Goal: Check status: Verify the current state of an ongoing process or item

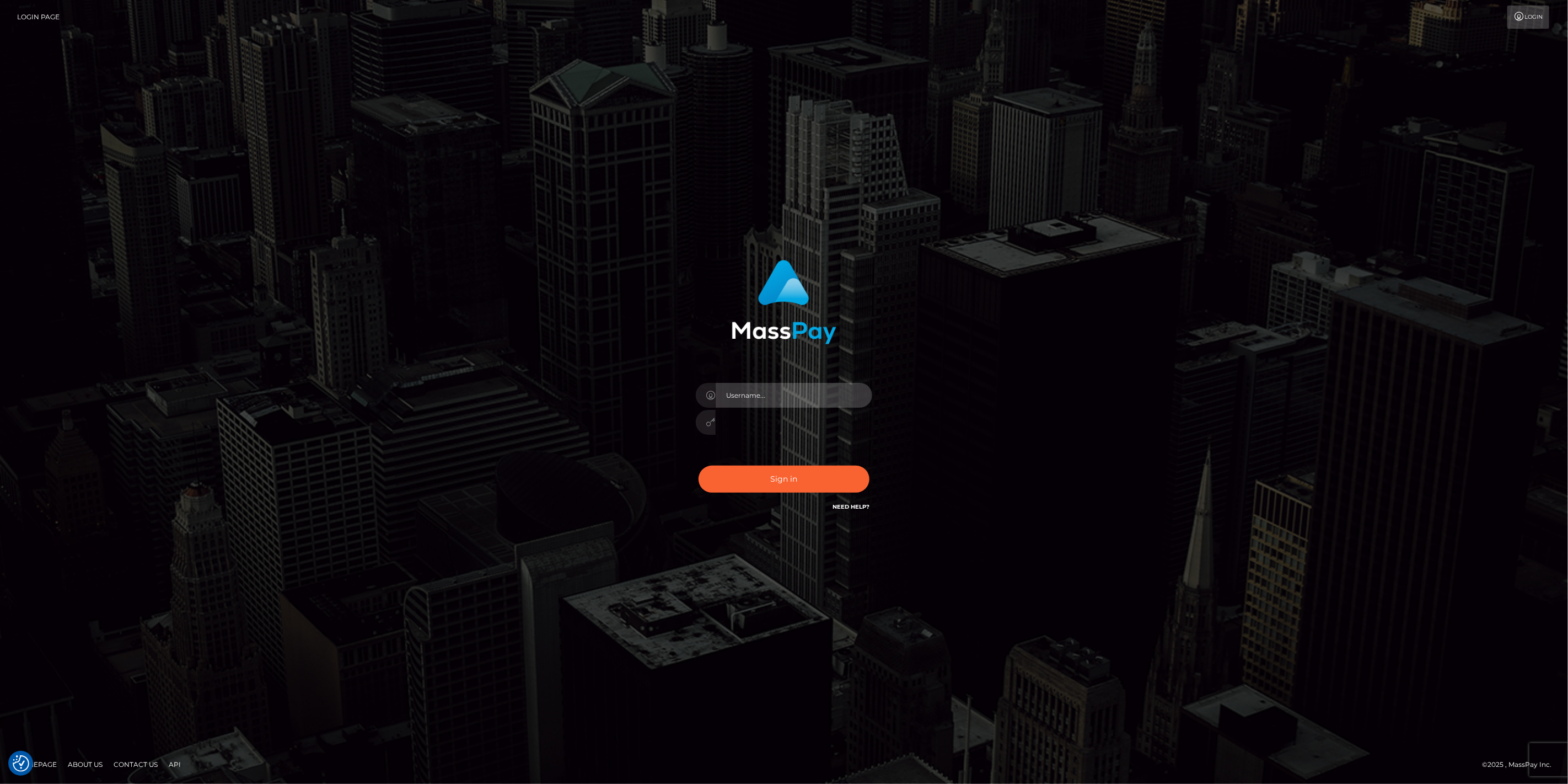
click at [866, 395] on input "text" at bounding box center [794, 395] width 157 height 25
type input "dfallu2"
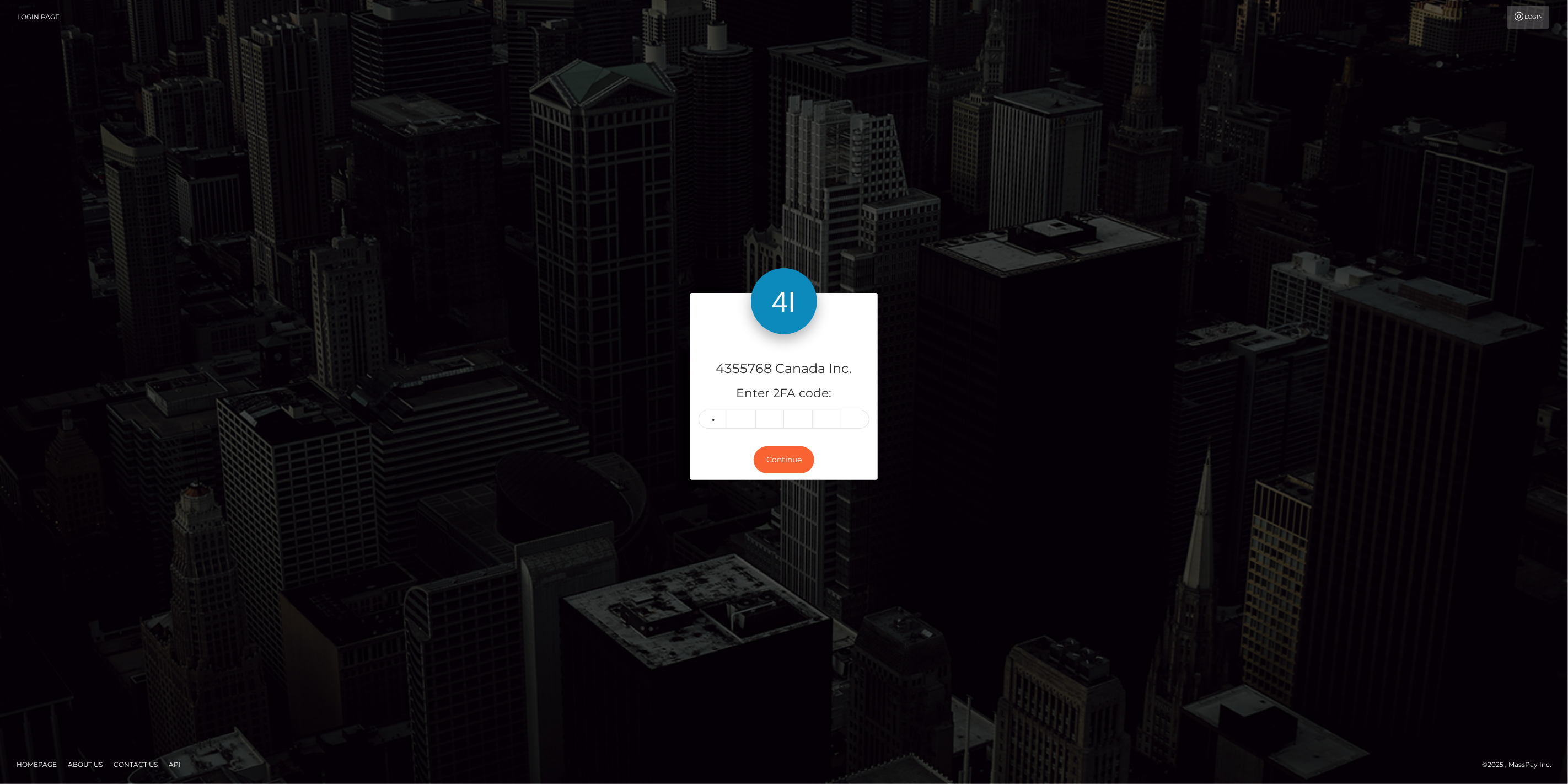
type input "9"
type input "2"
type input "6"
type input "4"
type input "8"
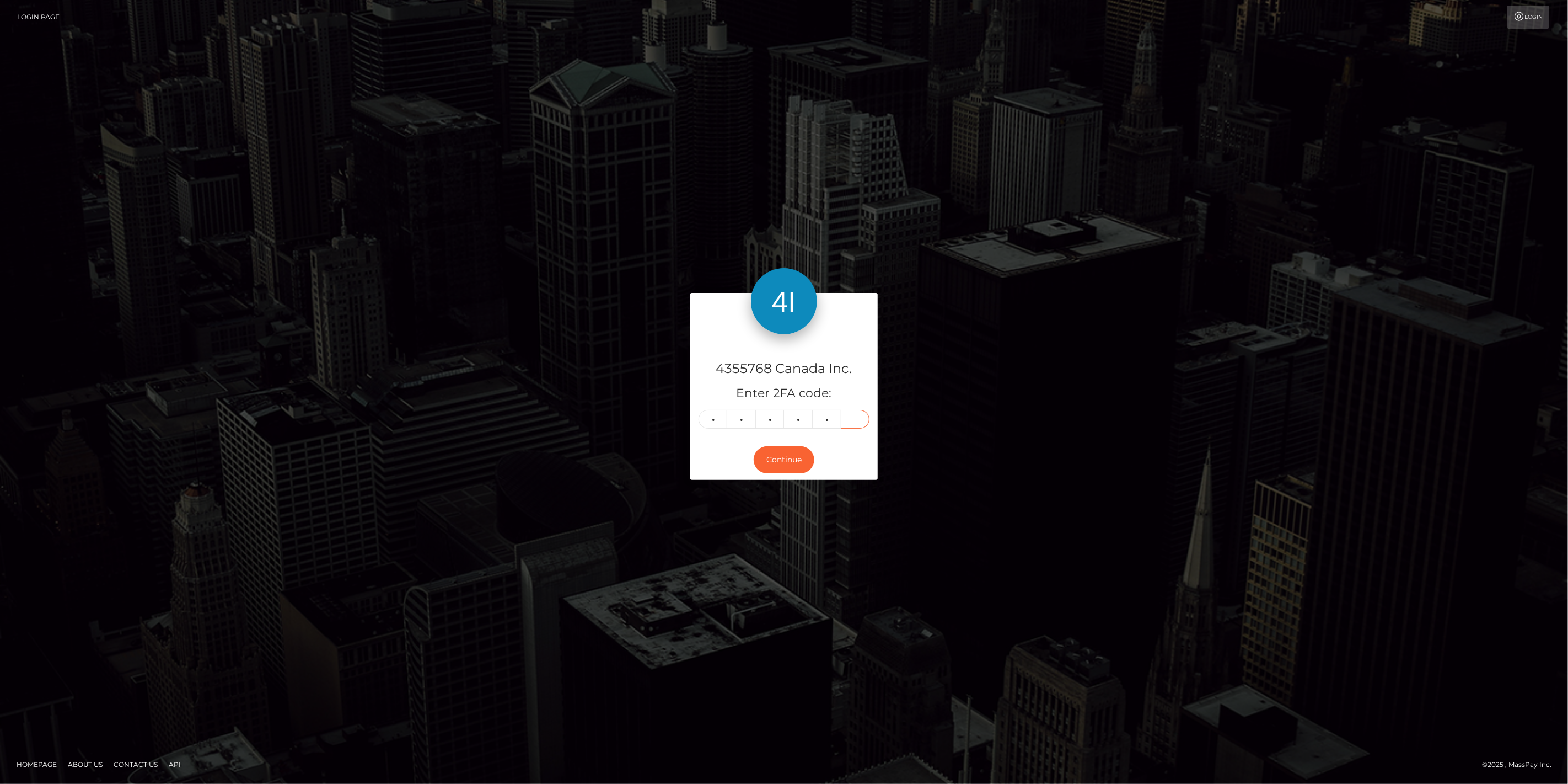
type input "2"
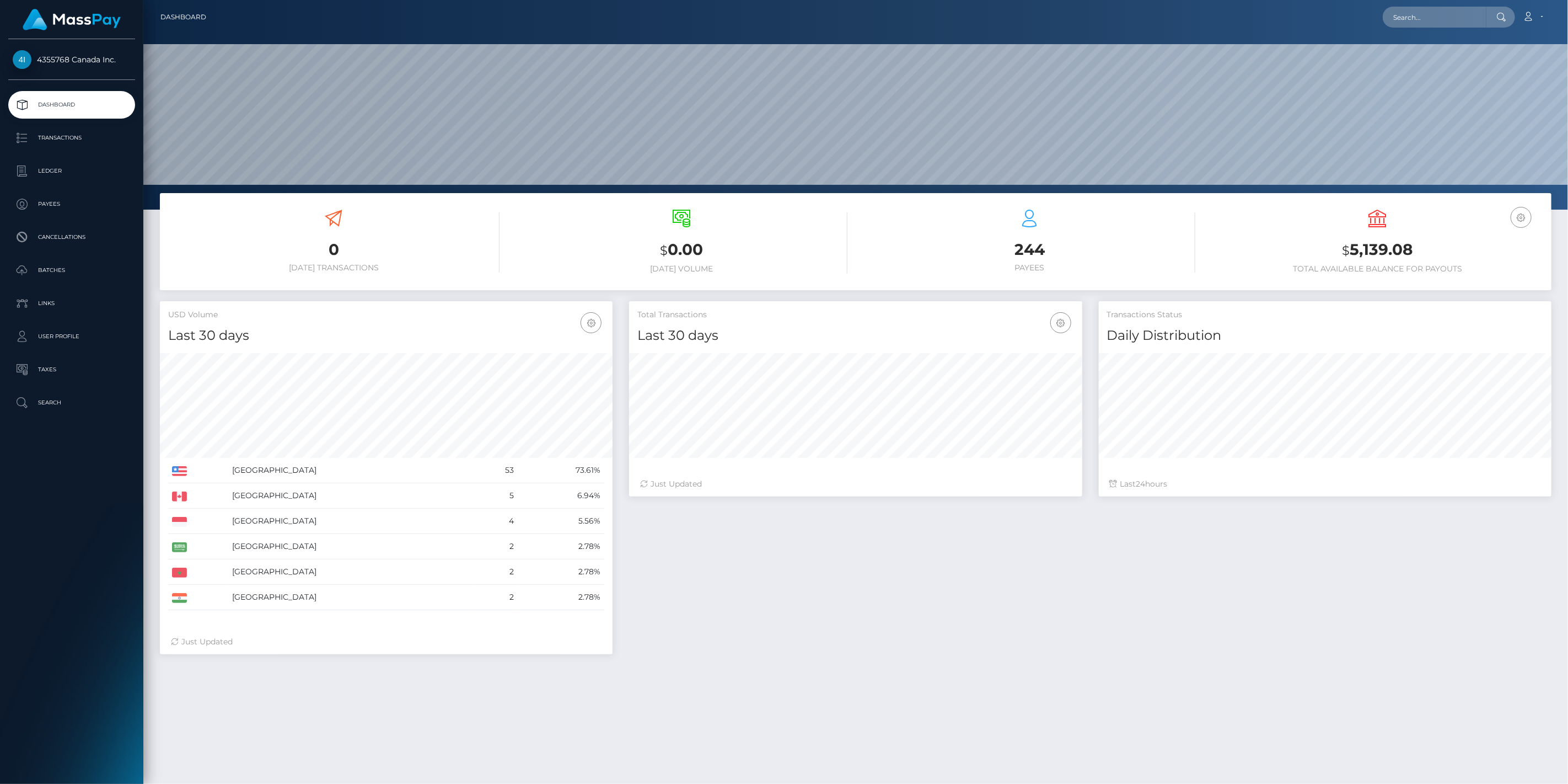
scroll to position [195, 454]
click at [65, 204] on p "Payees" at bounding box center [72, 204] width 118 height 16
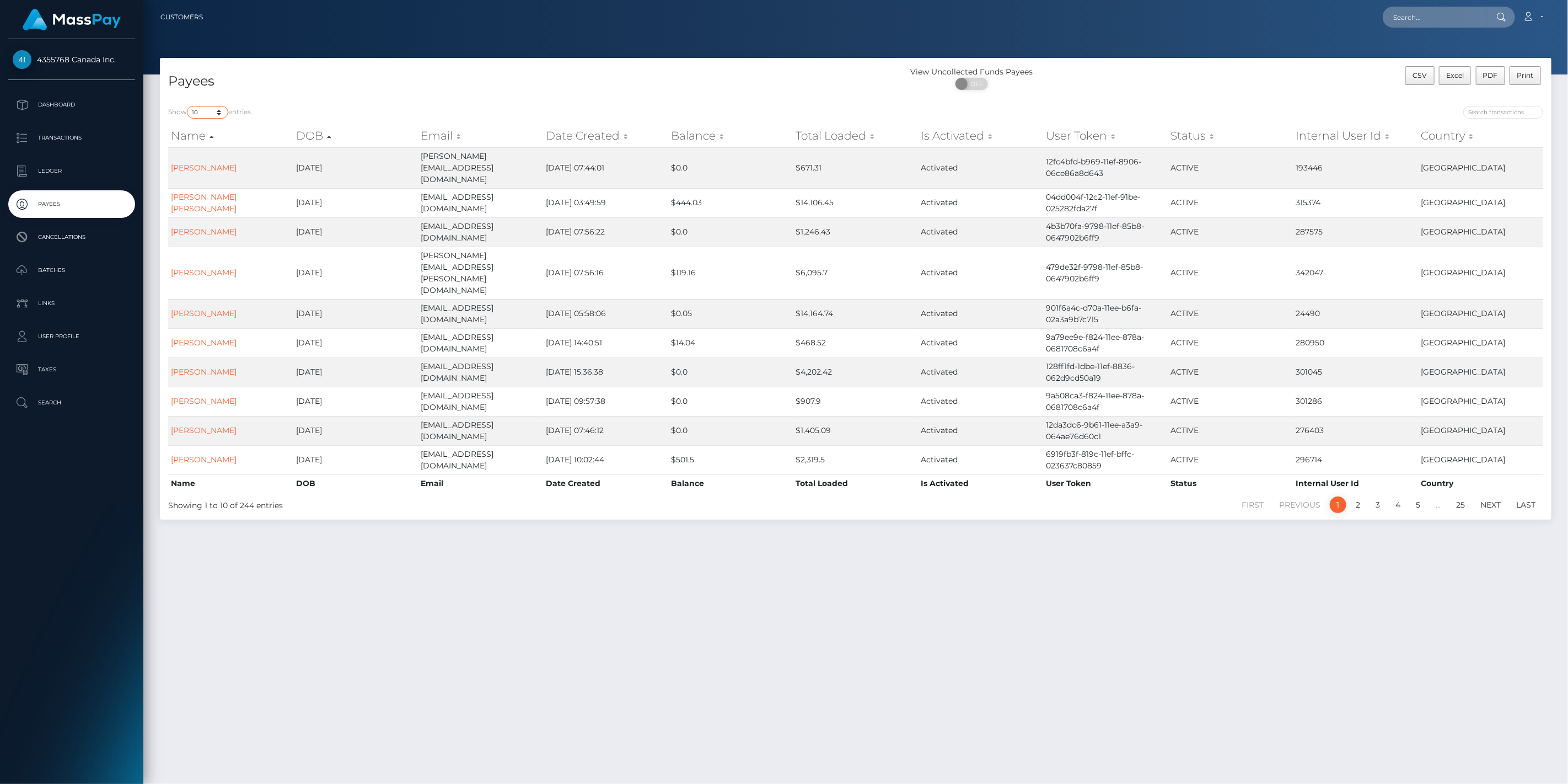
click at [218, 112] on select "10 25 50 100 250" at bounding box center [207, 112] width 41 height 13
select select "100"
click at [188, 106] on select "10 25 50 100 250" at bounding box center [207, 112] width 41 height 13
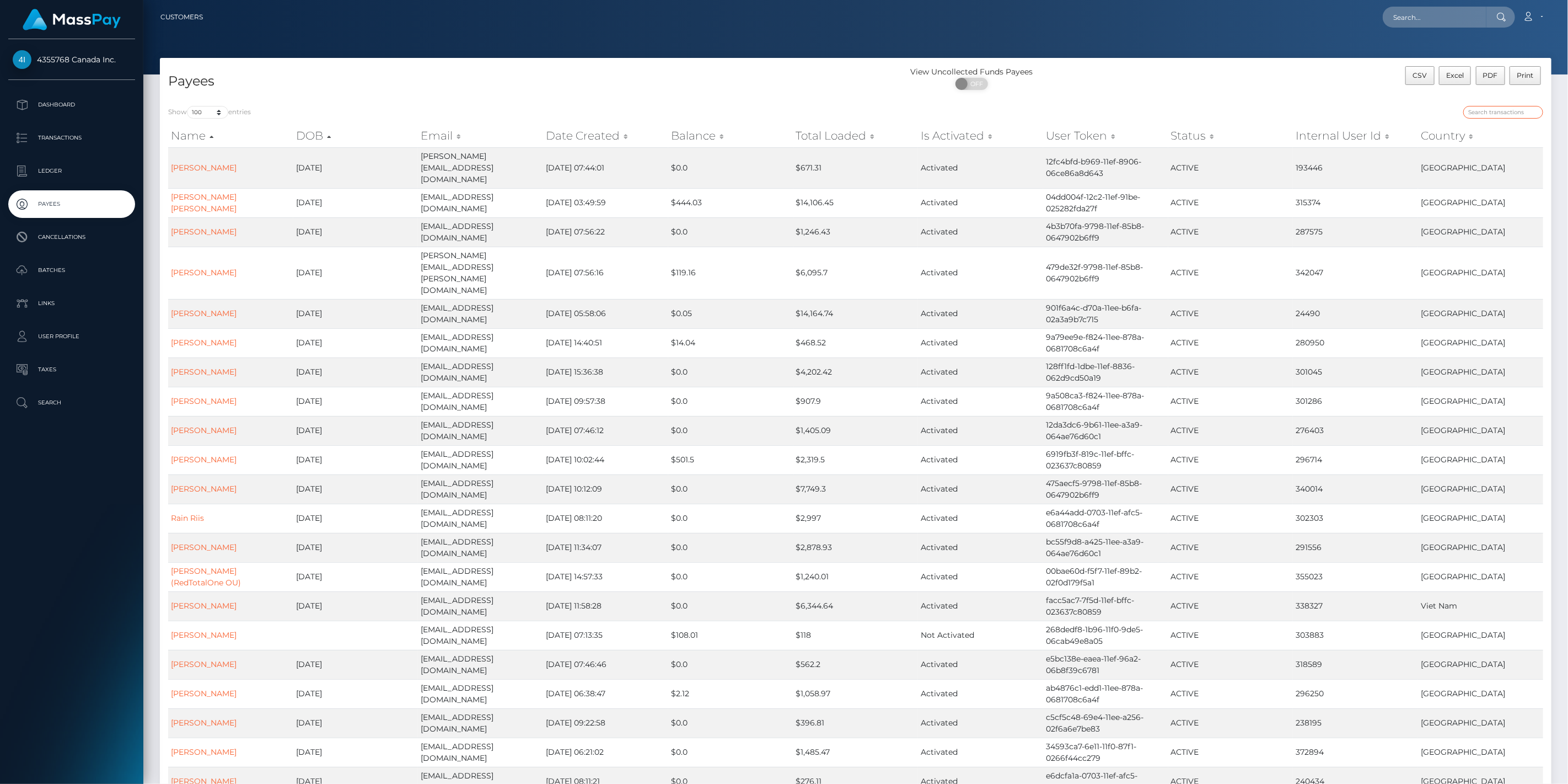
drag, startPoint x: 1487, startPoint y: 107, endPoint x: 1529, endPoint y: 135, distance: 50.5
click at [1491, 108] on input "search" at bounding box center [1503, 112] width 80 height 13
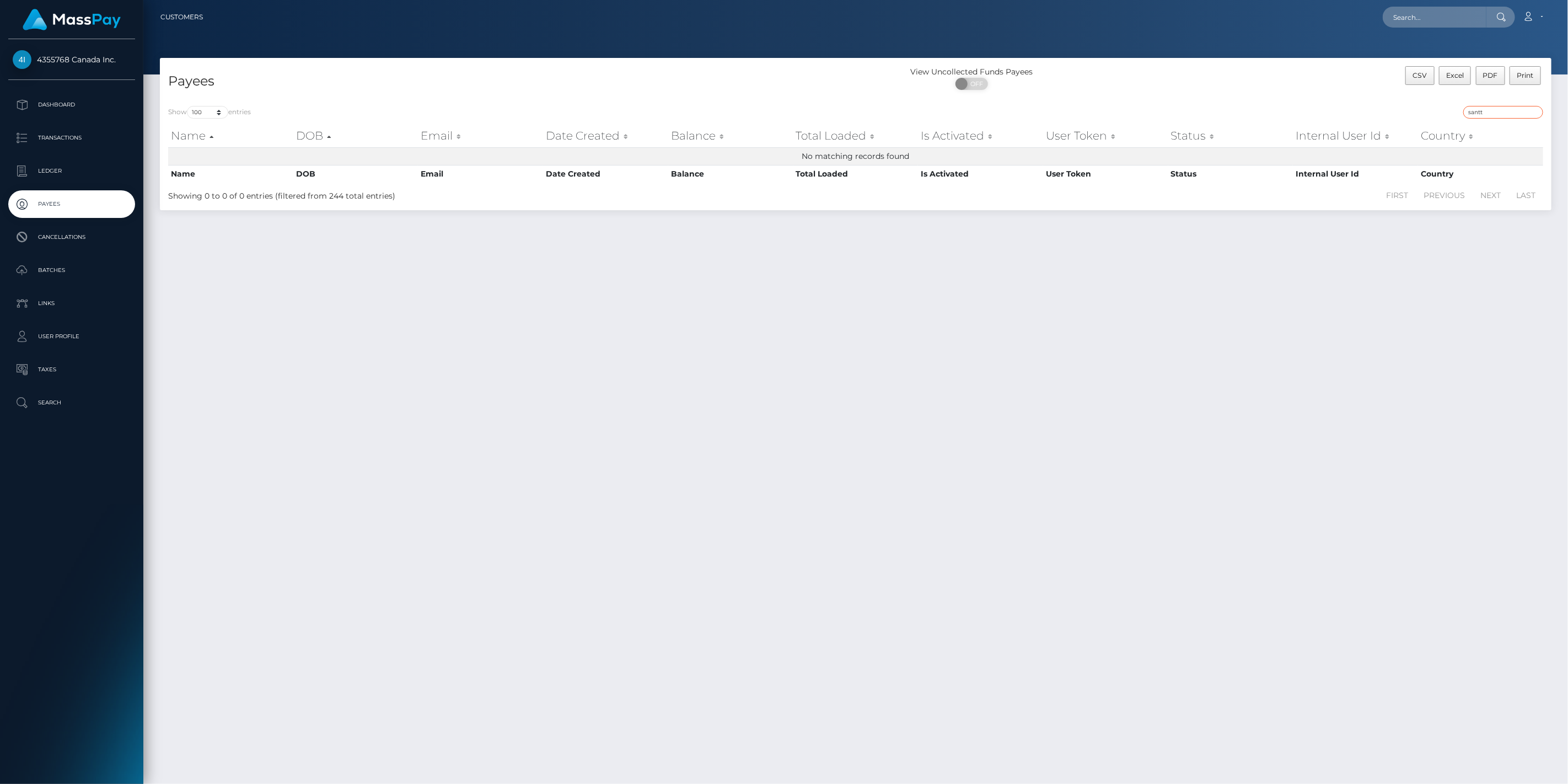
type input "santtu"
drag, startPoint x: 1510, startPoint y: 114, endPoint x: 1380, endPoint y: 106, distance: 130.2
click at [1382, 106] on div "santtu" at bounding box center [1204, 113] width 680 height 15
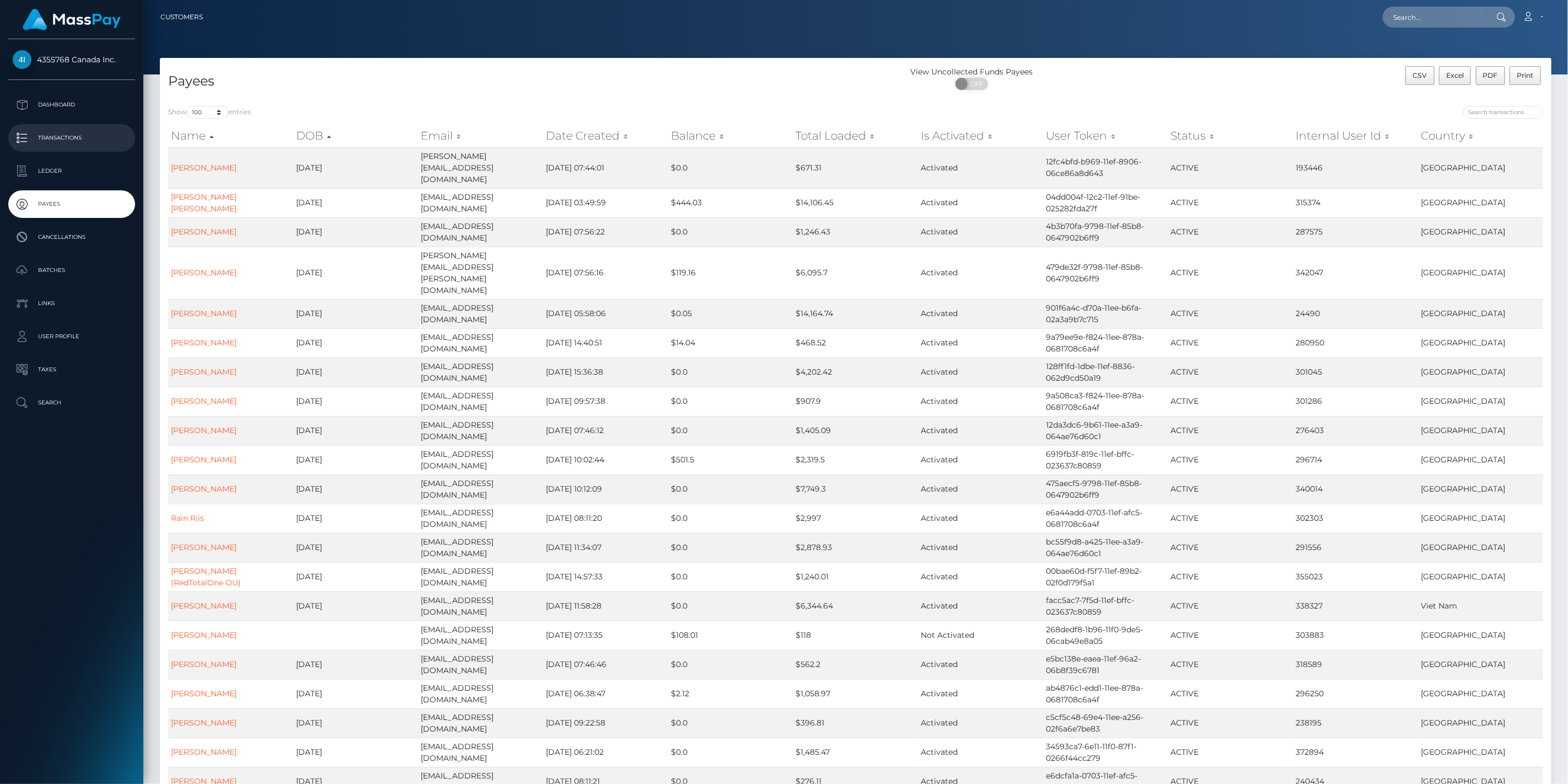
click at [76, 137] on p "Transactions" at bounding box center [72, 138] width 118 height 16
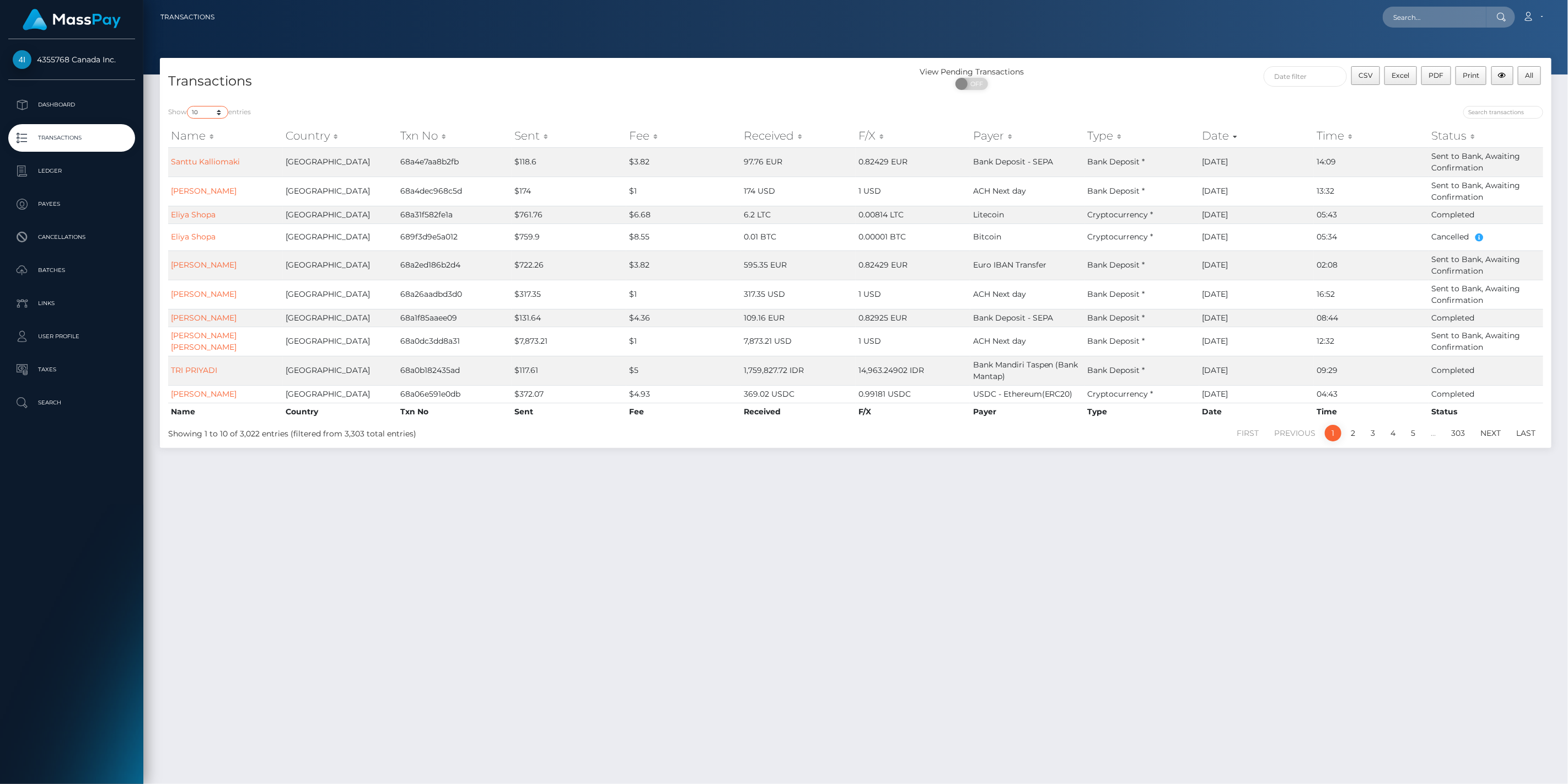
click at [217, 112] on select "10 25 50 100 250 500 1,000 3,500" at bounding box center [207, 112] width 41 height 13
select select "500"
click at [188, 106] on select "10 25 50 100 250 500 1,000 3,500" at bounding box center [207, 112] width 41 height 13
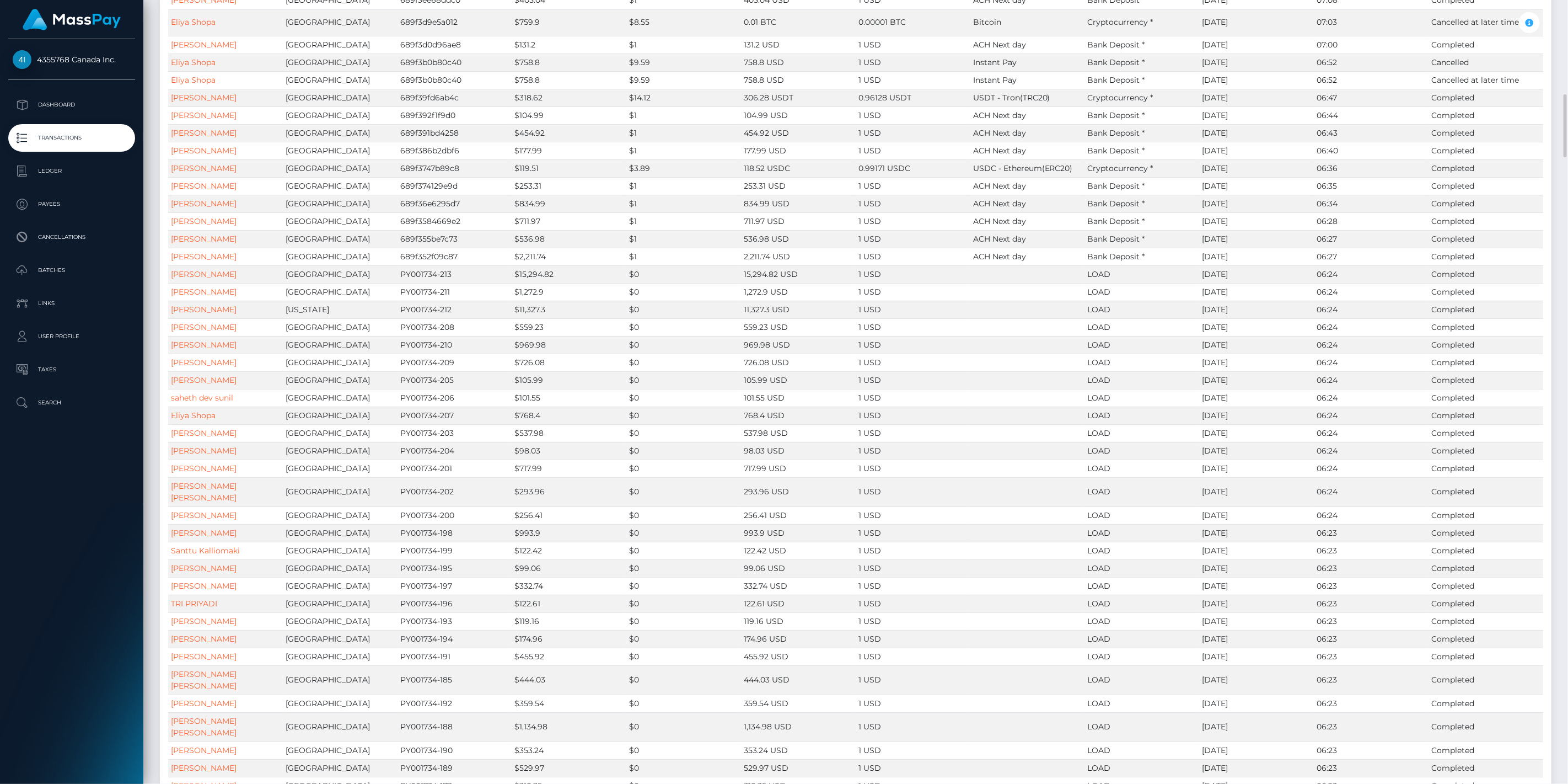
scroll to position [667, 0]
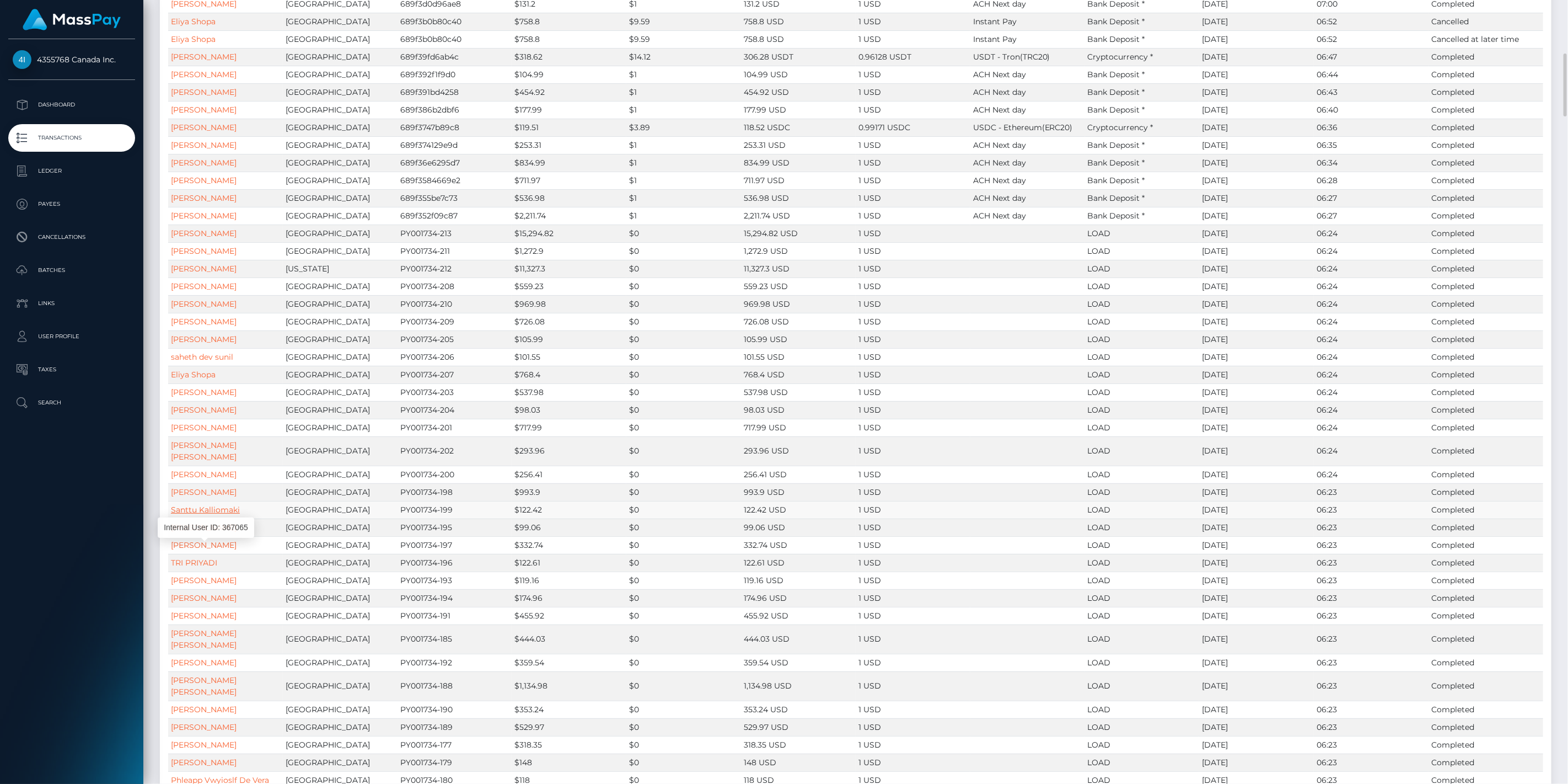
click at [221, 515] on link "Santtu Kalliomaki" at bounding box center [206, 510] width 69 height 10
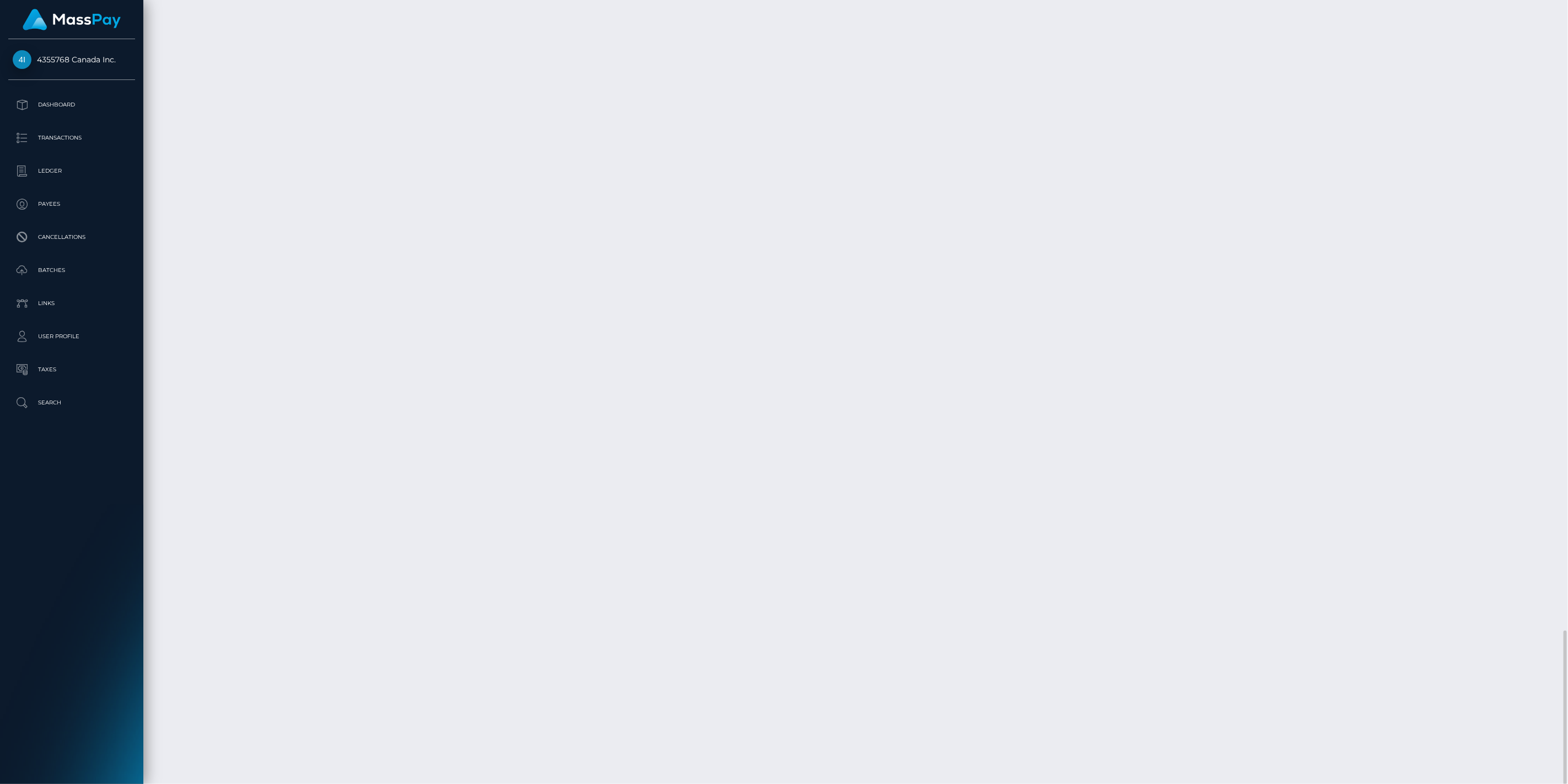
scroll to position [132, 454]
